Goal: Task Accomplishment & Management: Manage account settings

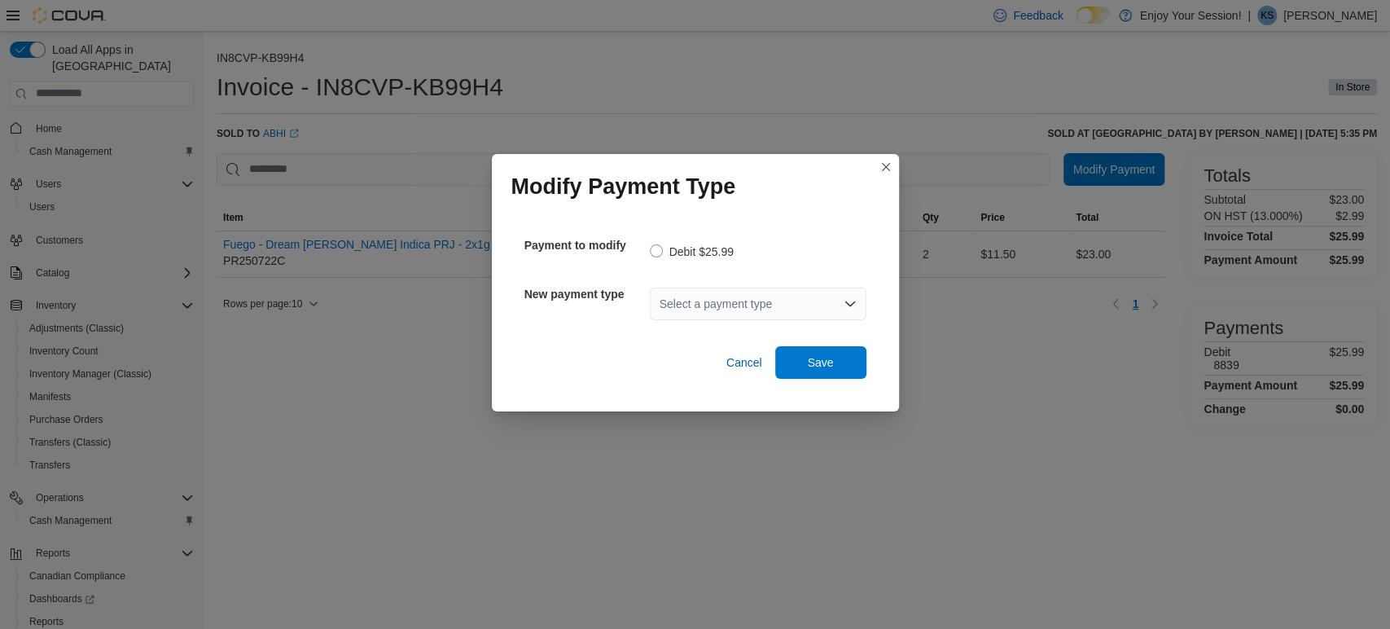
click at [782, 305] on div "Select a payment type" at bounding box center [758, 304] width 217 height 33
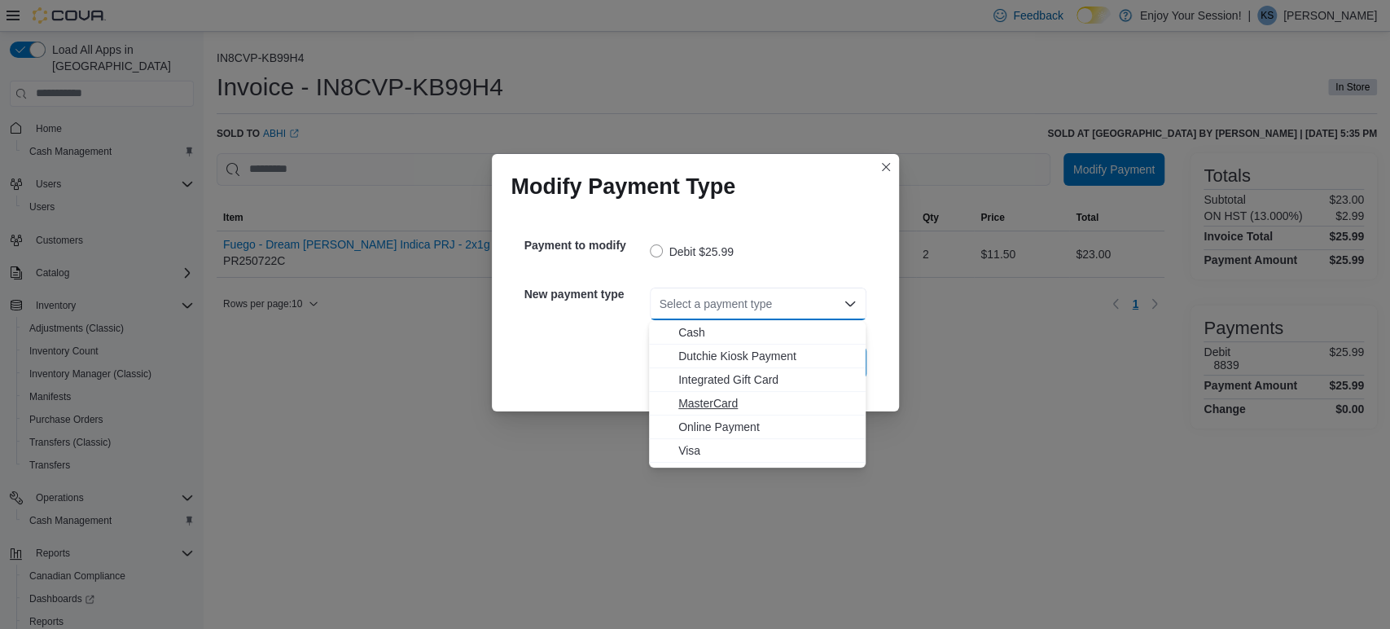
click at [785, 399] on span "MasterCard" at bounding box center [767, 403] width 178 height 16
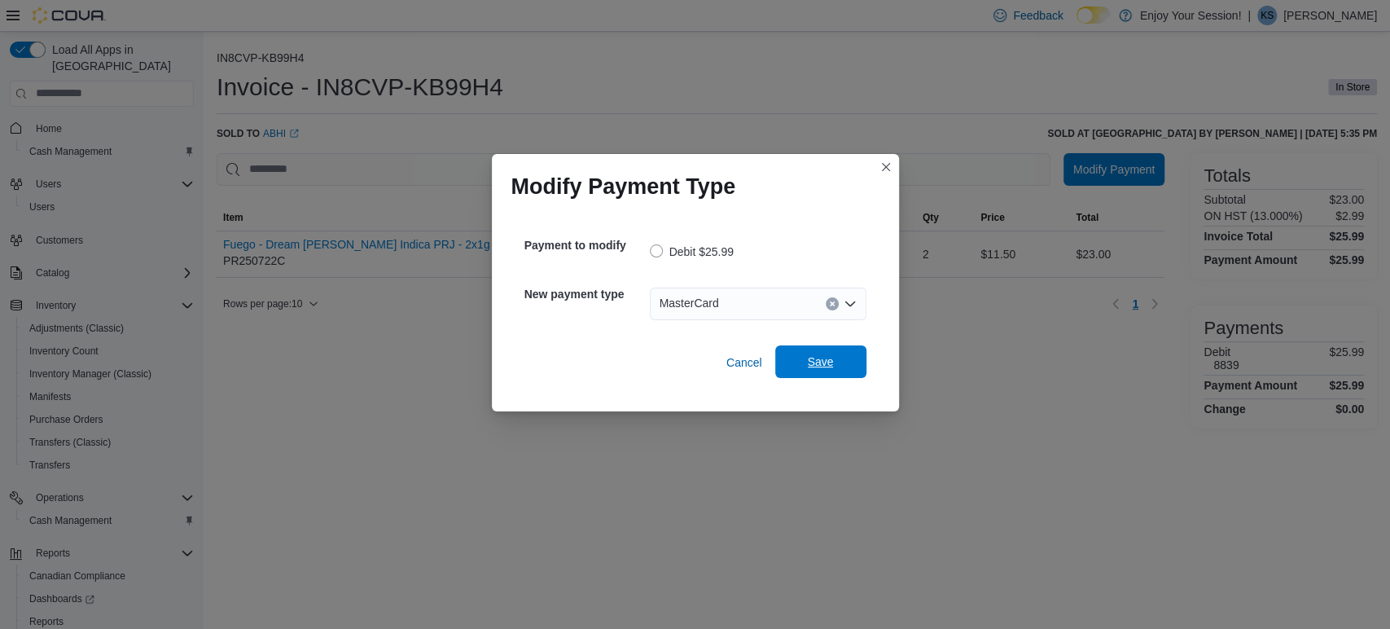
click at [817, 370] on span "Save" at bounding box center [821, 361] width 26 height 16
click at [700, 310] on div "Select a payment type" at bounding box center [758, 304] width 217 height 33
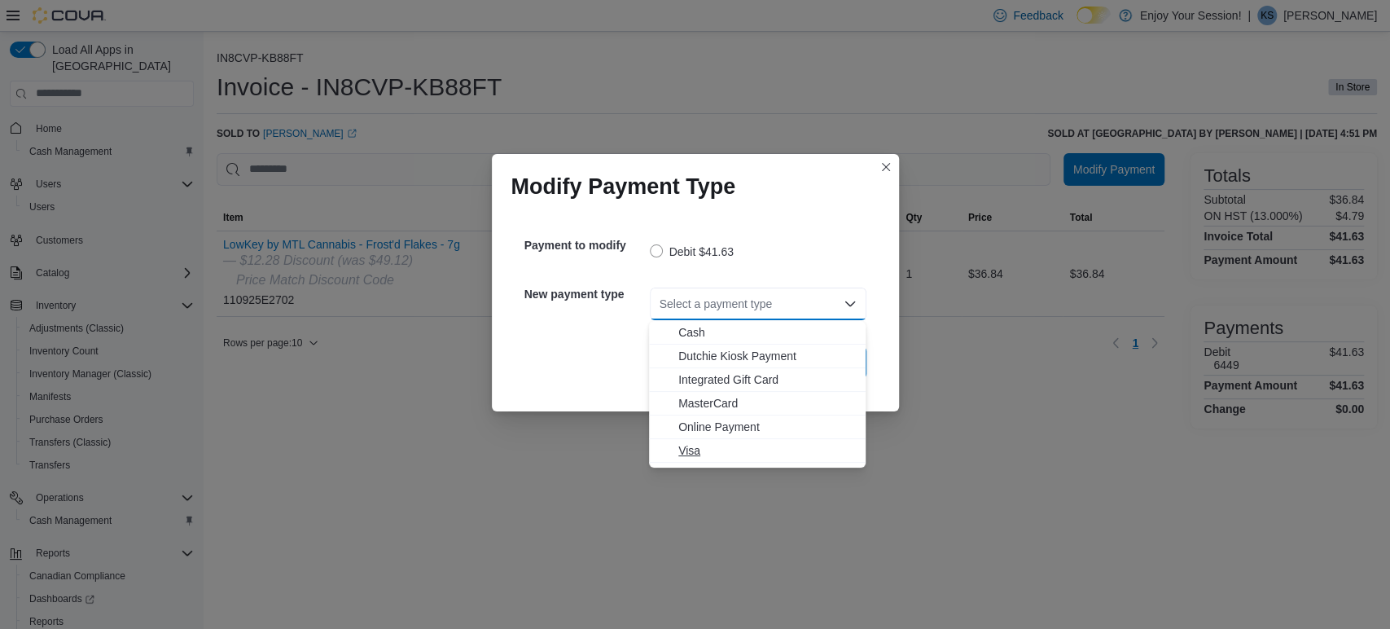
click at [698, 457] on span "Visa" at bounding box center [767, 450] width 178 height 16
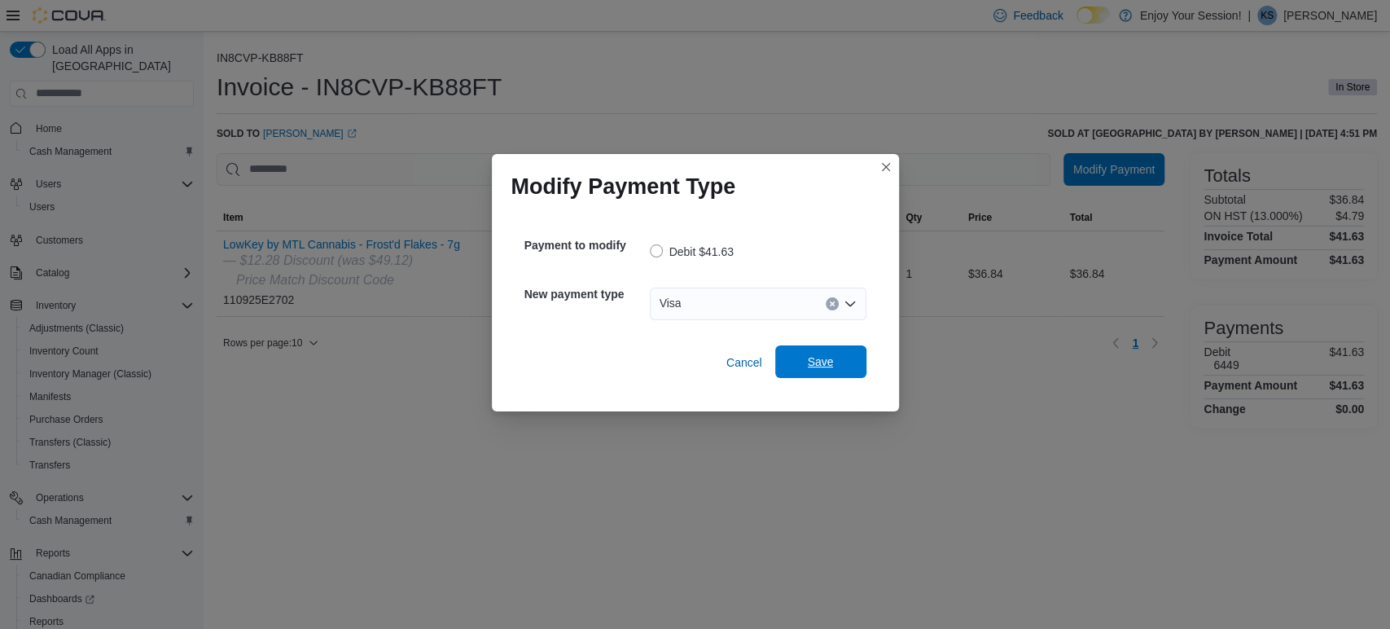
click at [804, 371] on span "Save" at bounding box center [821, 361] width 72 height 33
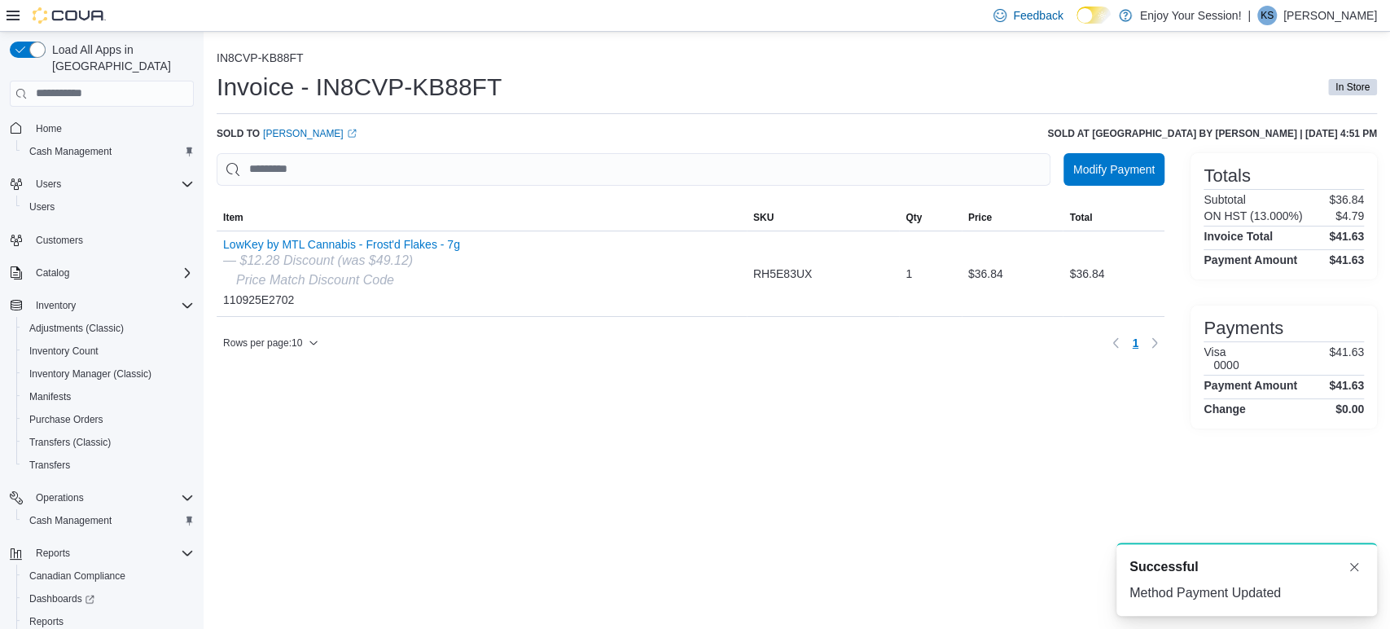
click at [925, 410] on div "Modify Payment Sorting Item SKU Qty Price Total Item LowKey by MTL Cannabis - F…" at bounding box center [691, 290] width 948 height 275
